Goal: Check status: Check status

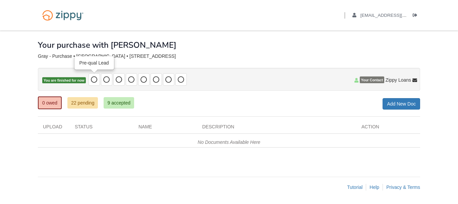
click at [93, 76] on icon at bounding box center [94, 79] width 7 height 7
click at [107, 80] on icon at bounding box center [106, 79] width 7 height 7
click at [121, 81] on icon at bounding box center [119, 79] width 7 height 7
click at [131, 81] on icon at bounding box center [131, 79] width 7 height 7
drag, startPoint x: 101, startPoint y: 57, endPoint x: 177, endPoint y: 58, distance: 76.8
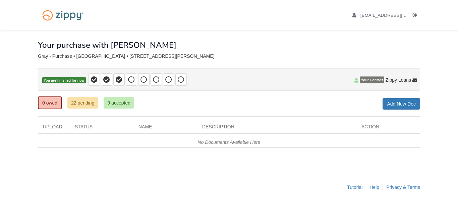
click at [177, 58] on div "Gray - Purchase • [GEOGRAPHIC_DATA] • [STREET_ADDRESS][PERSON_NAME]" at bounding box center [229, 56] width 382 height 6
